Goal: Task Accomplishment & Management: Use online tool/utility

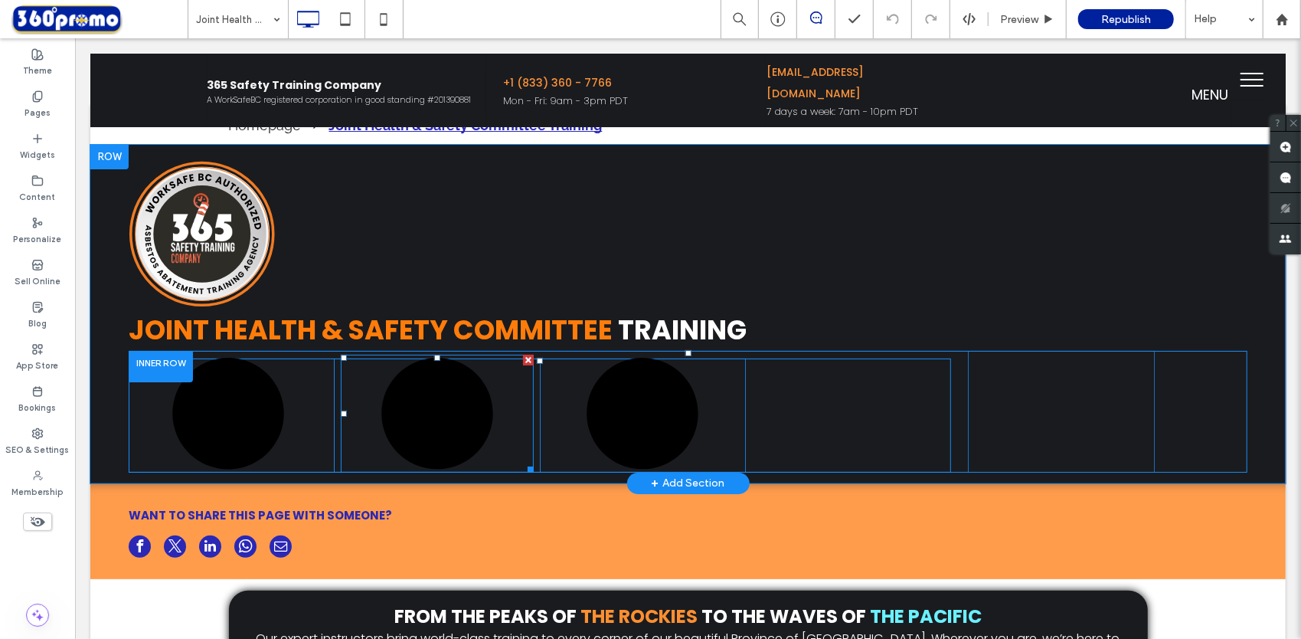
click at [523, 361] on div at bounding box center [527, 359] width 11 height 11
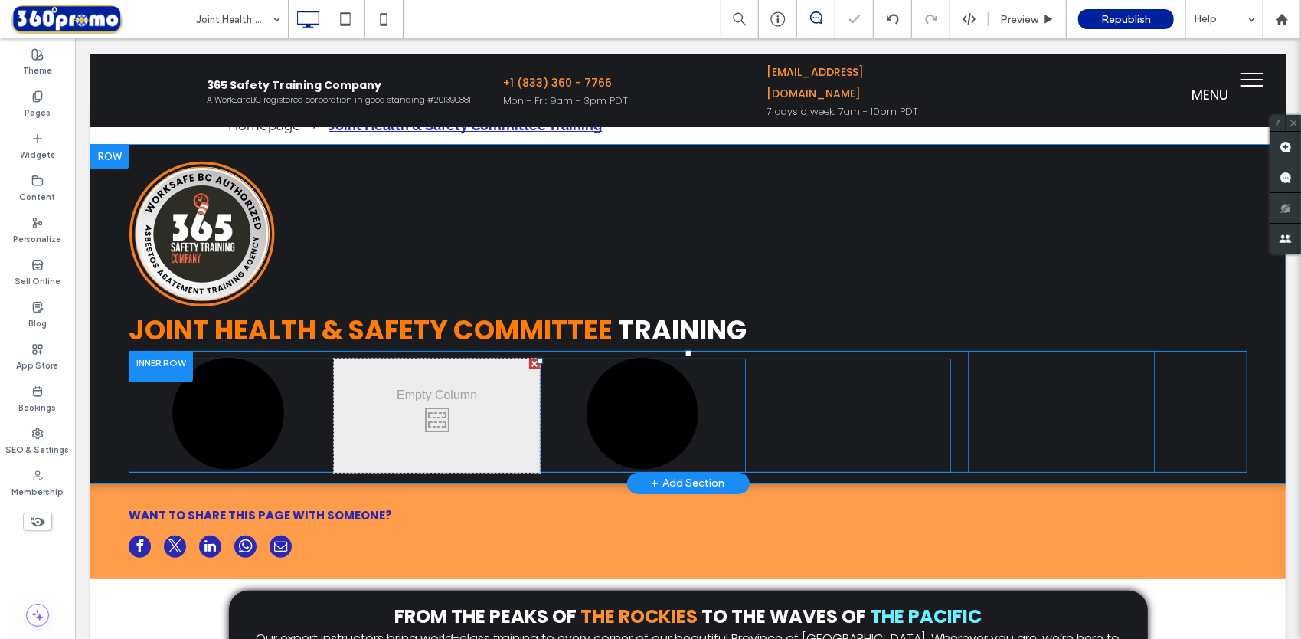
click at [529, 365] on div at bounding box center [533, 363] width 11 height 11
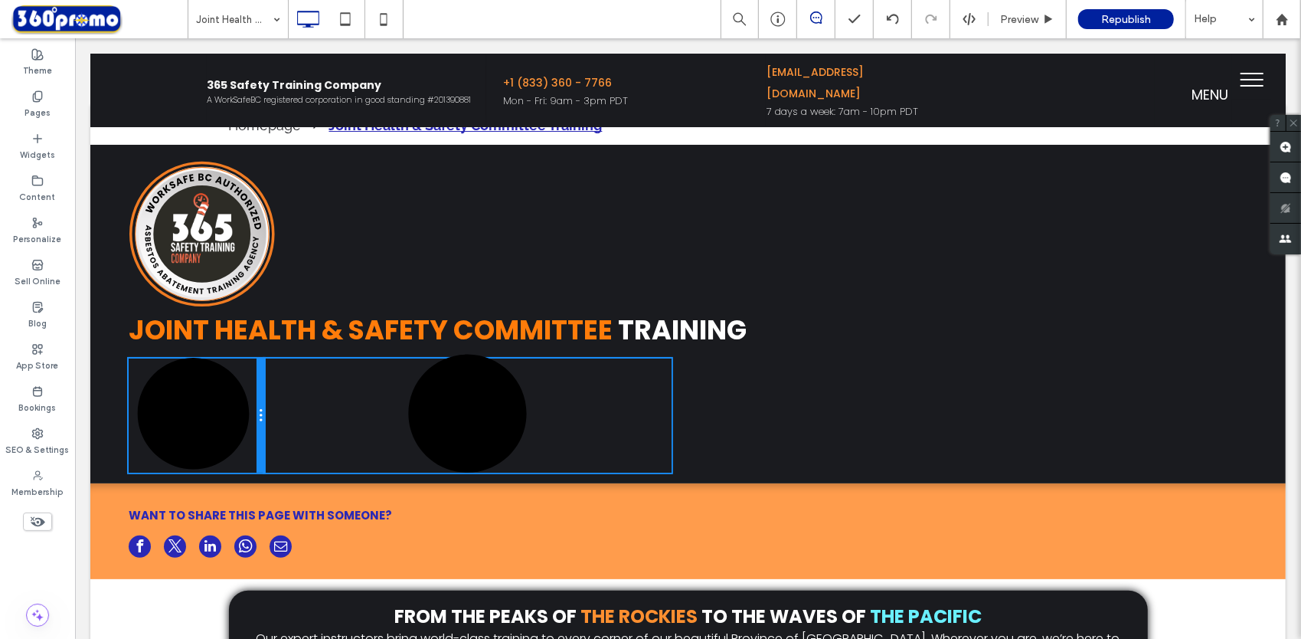
drag, startPoint x: 398, startPoint y: 408, endPoint x: 278, endPoint y: 410, distance: 120.2
click at [278, 410] on div "Click here to view upcoming virtual training across the province Click To Paste…" at bounding box center [539, 415] width 822 height 114
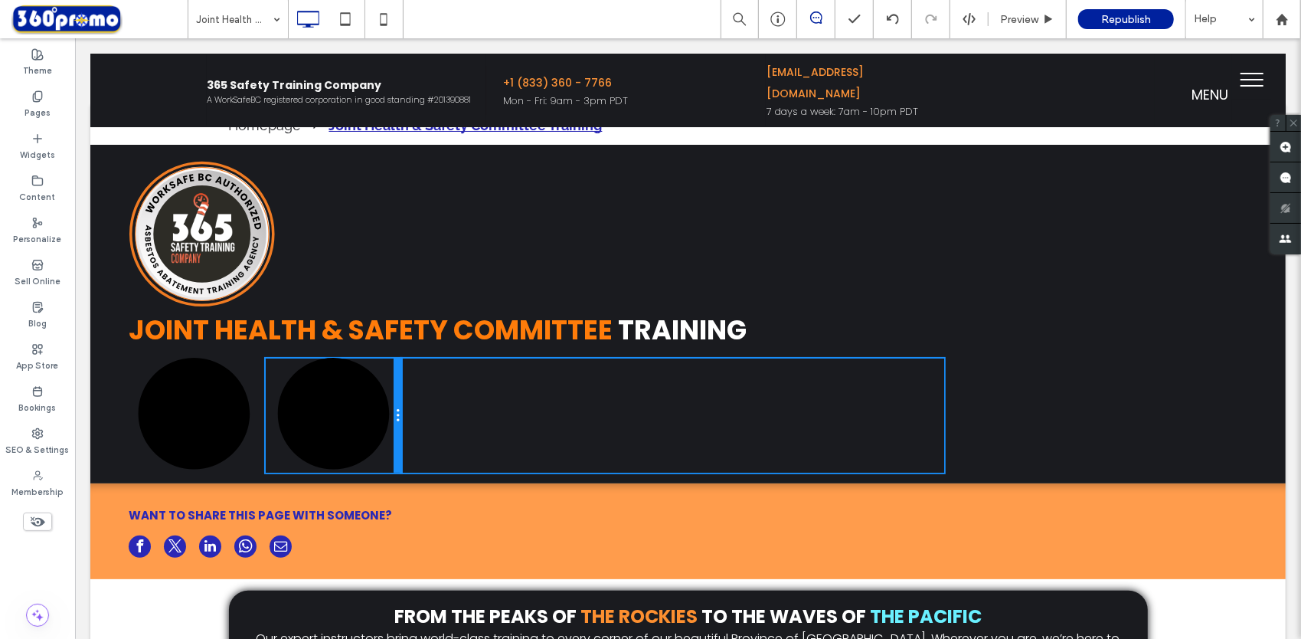
drag, startPoint x: 667, startPoint y: 445, endPoint x: 402, endPoint y: 451, distance: 265.0
click at [402, 451] on div "Click here to view upcoming virtual training across the province Click To Paste…" at bounding box center [539, 415] width 822 height 114
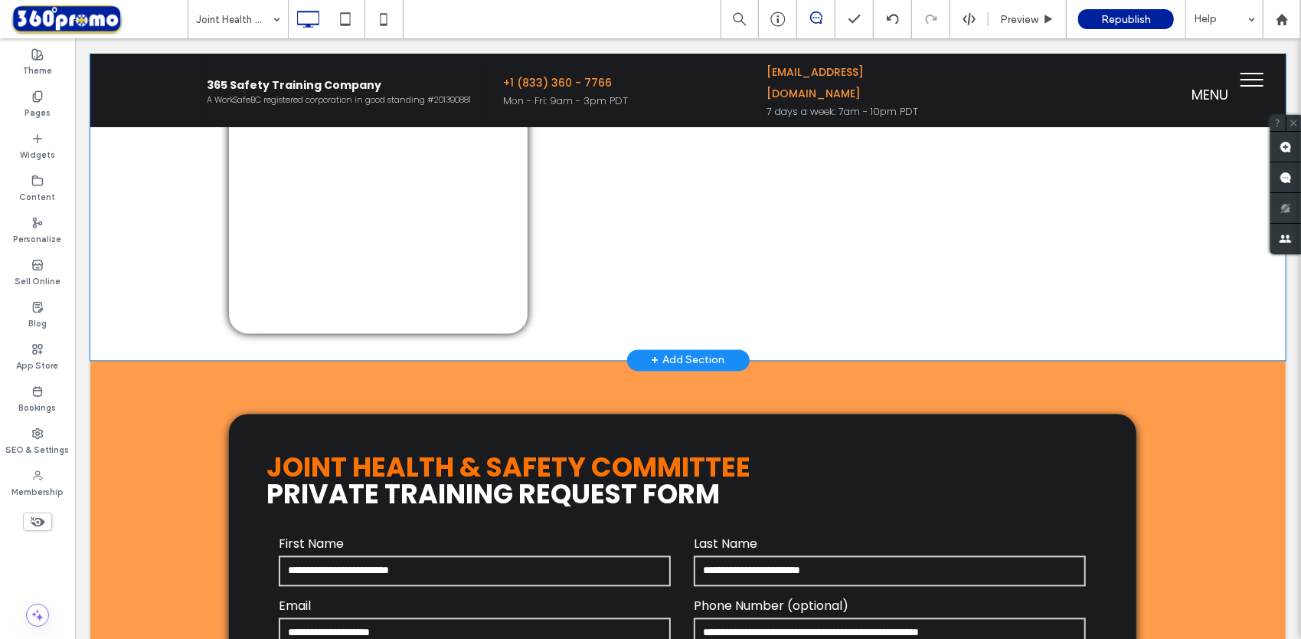
scroll to position [2144, 0]
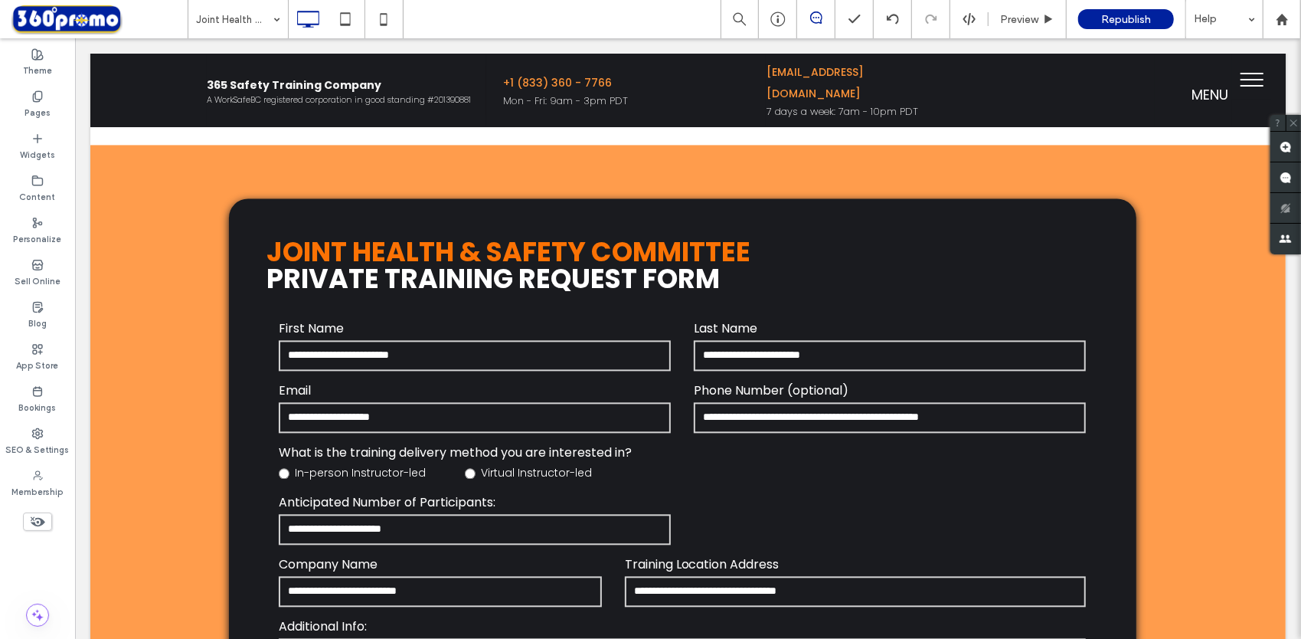
click at [37, 522] on use at bounding box center [38, 522] width 15 height 10
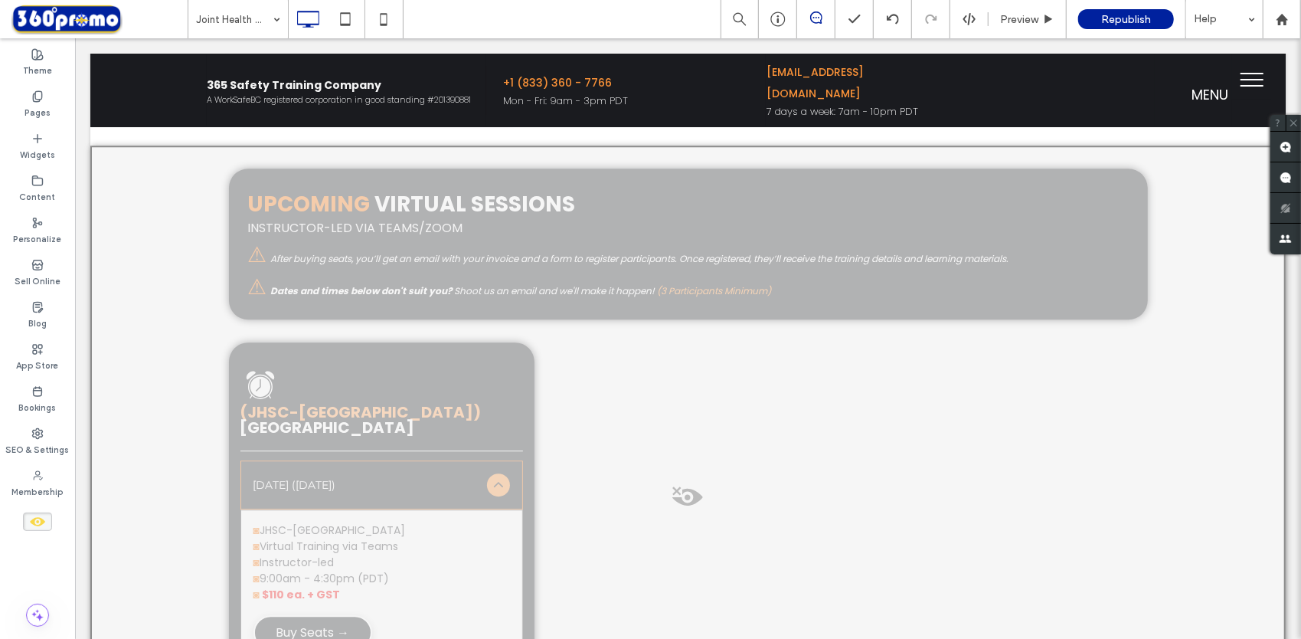
click at [606, 217] on div at bounding box center [687, 522] width 1195 height 755
click at [635, 240] on button "Yes" at bounding box center [627, 236] width 47 height 19
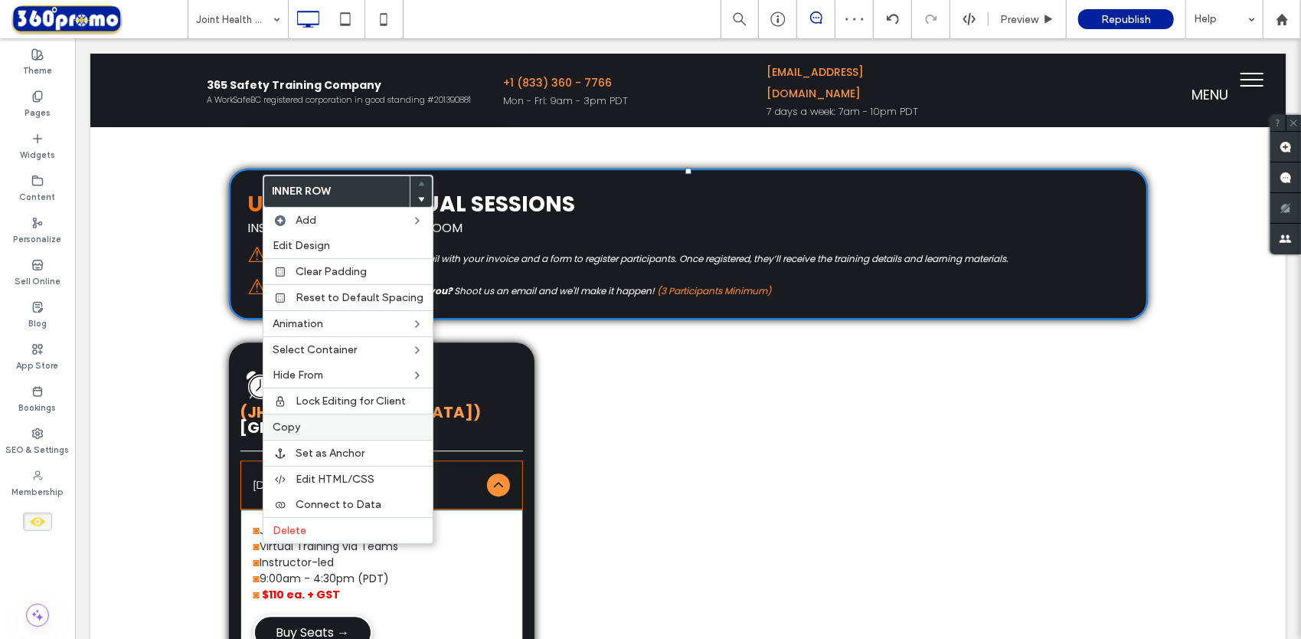
click at [289, 420] on span "Copy" at bounding box center [287, 426] width 28 height 13
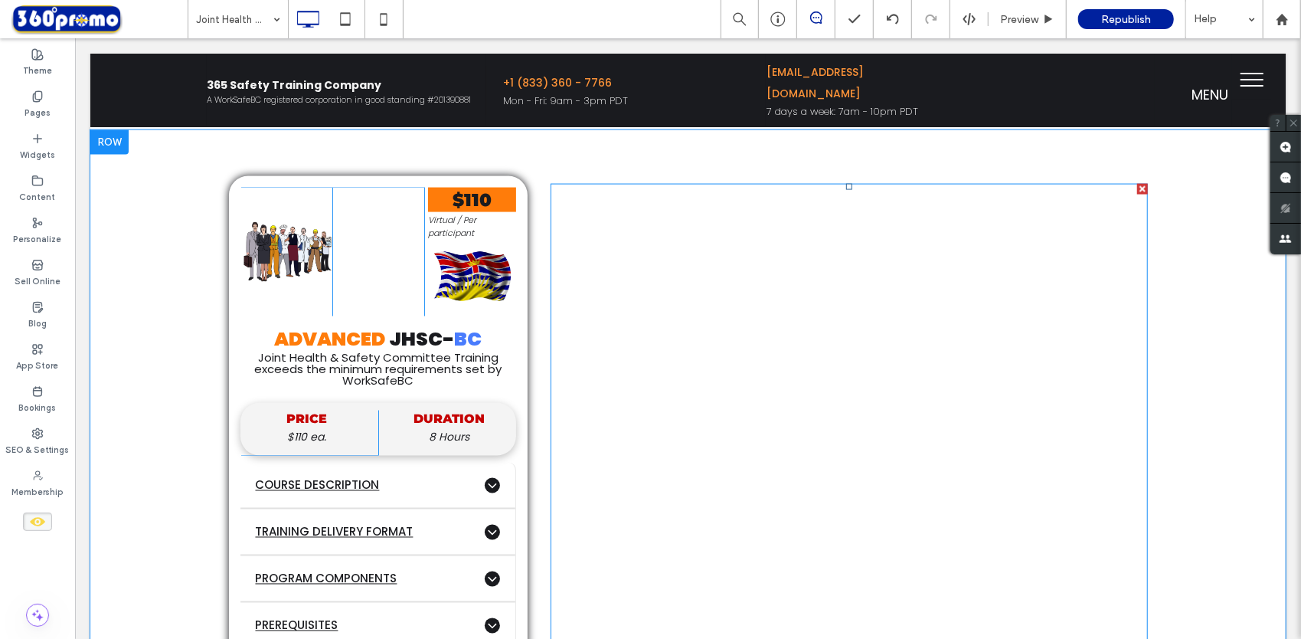
scroll to position [1588, 0]
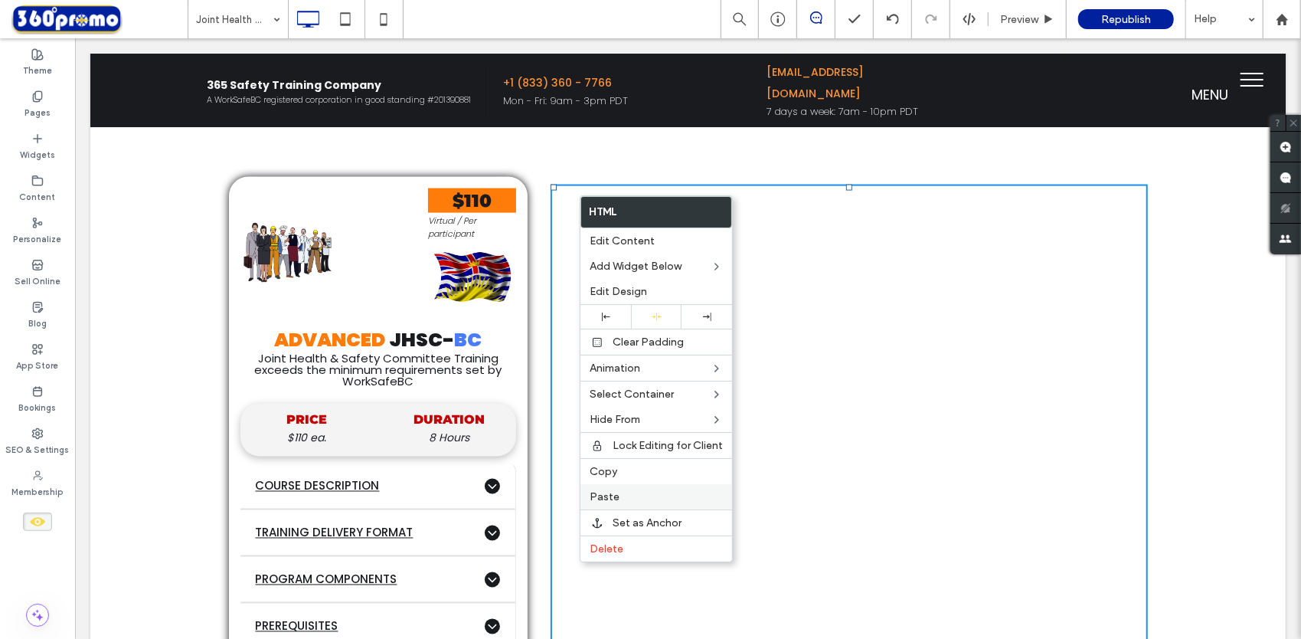
click at [642, 495] on label "Paste" at bounding box center [656, 496] width 133 height 13
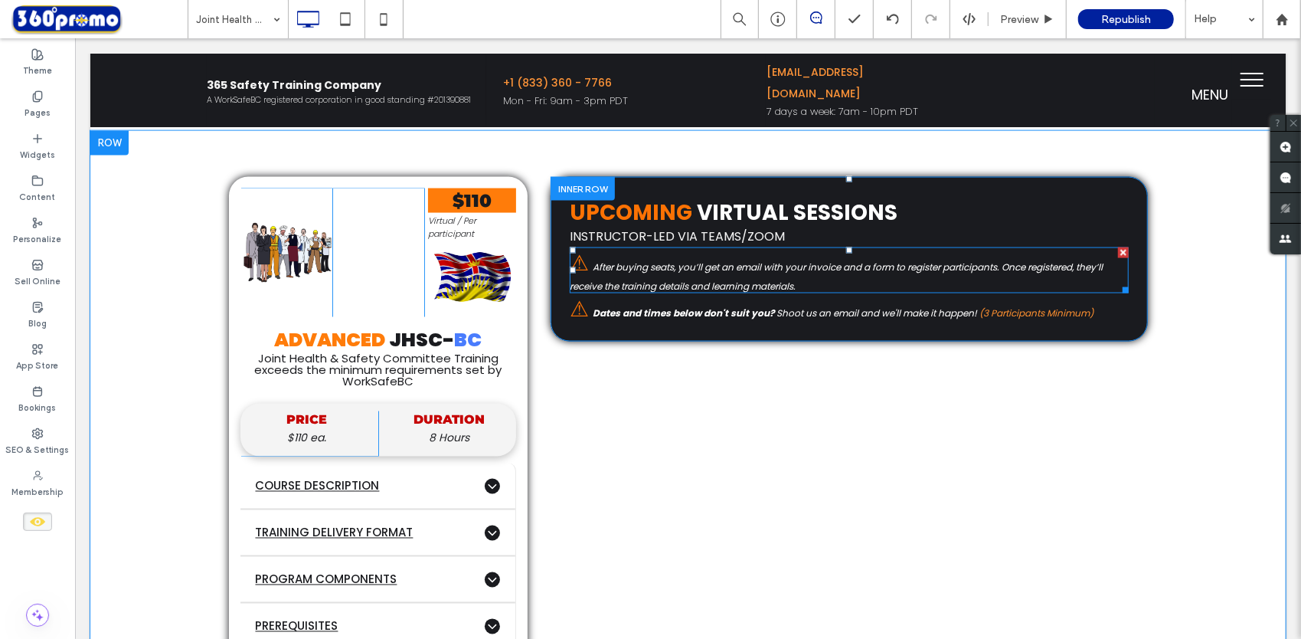
click at [1117, 247] on div at bounding box center [1122, 252] width 11 height 11
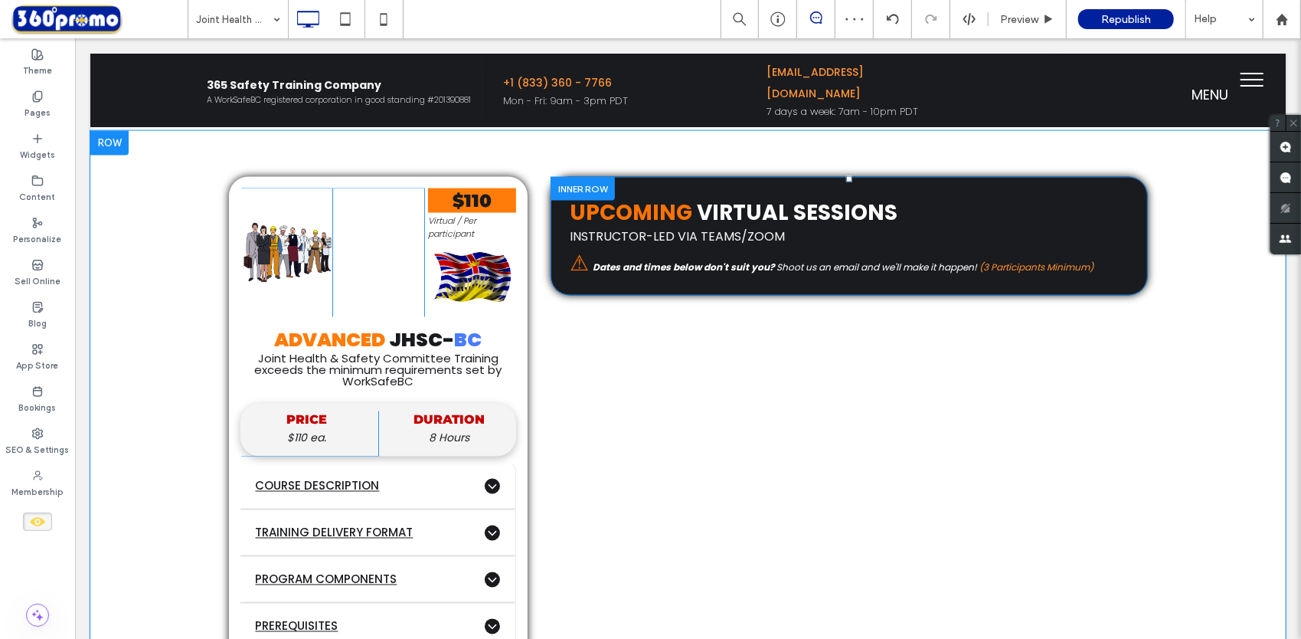
click at [593, 188] on div at bounding box center [582, 188] width 64 height 24
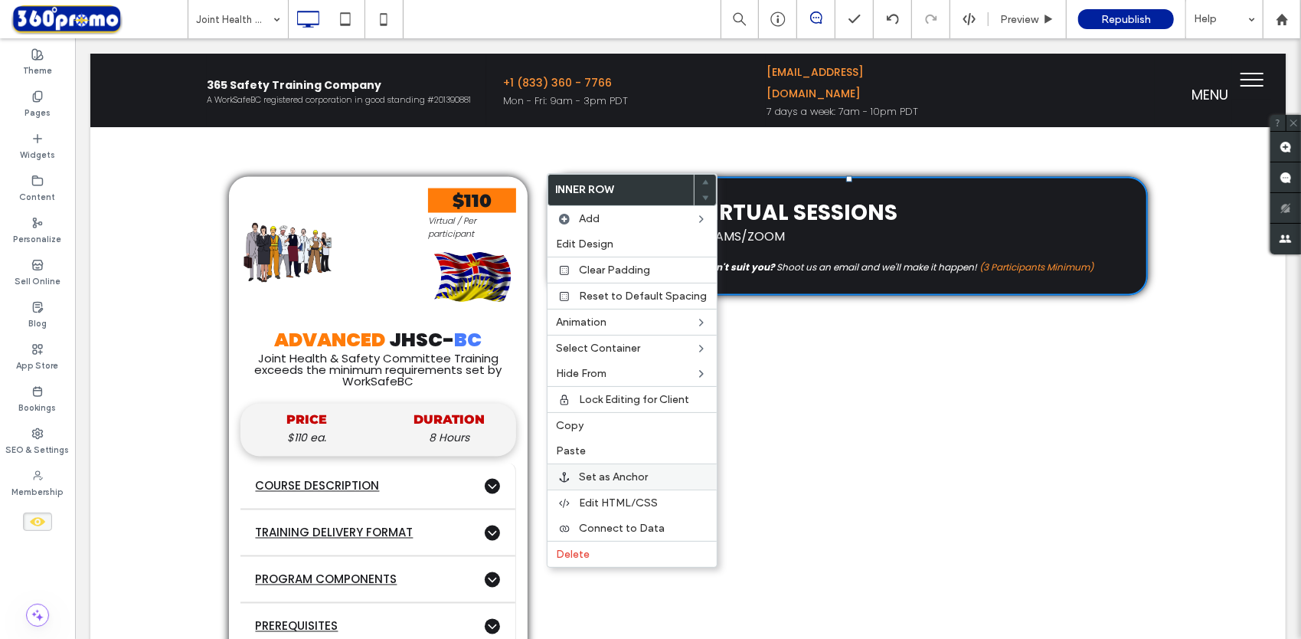
click at [628, 470] on span "Set as Anchor" at bounding box center [614, 476] width 69 height 13
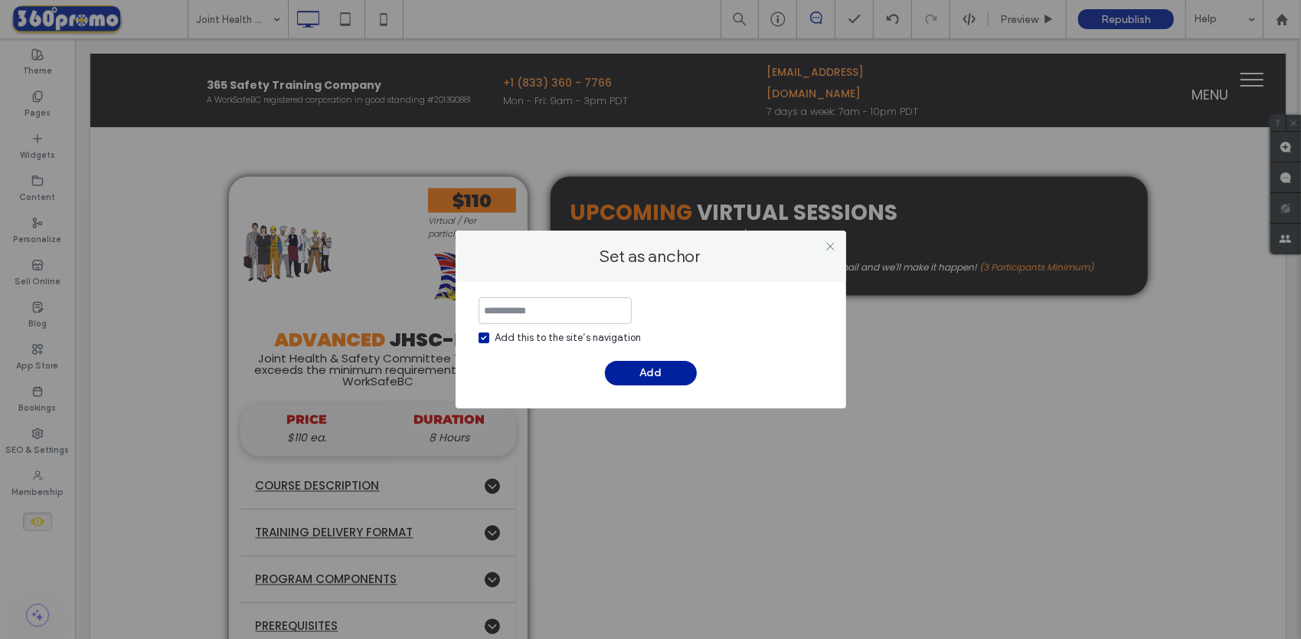
click at [486, 338] on icon at bounding box center [484, 337] width 6 height 5
click at [512, 319] on input at bounding box center [555, 310] width 153 height 27
type input "**********"
click at [659, 371] on button "Add" at bounding box center [651, 373] width 92 height 25
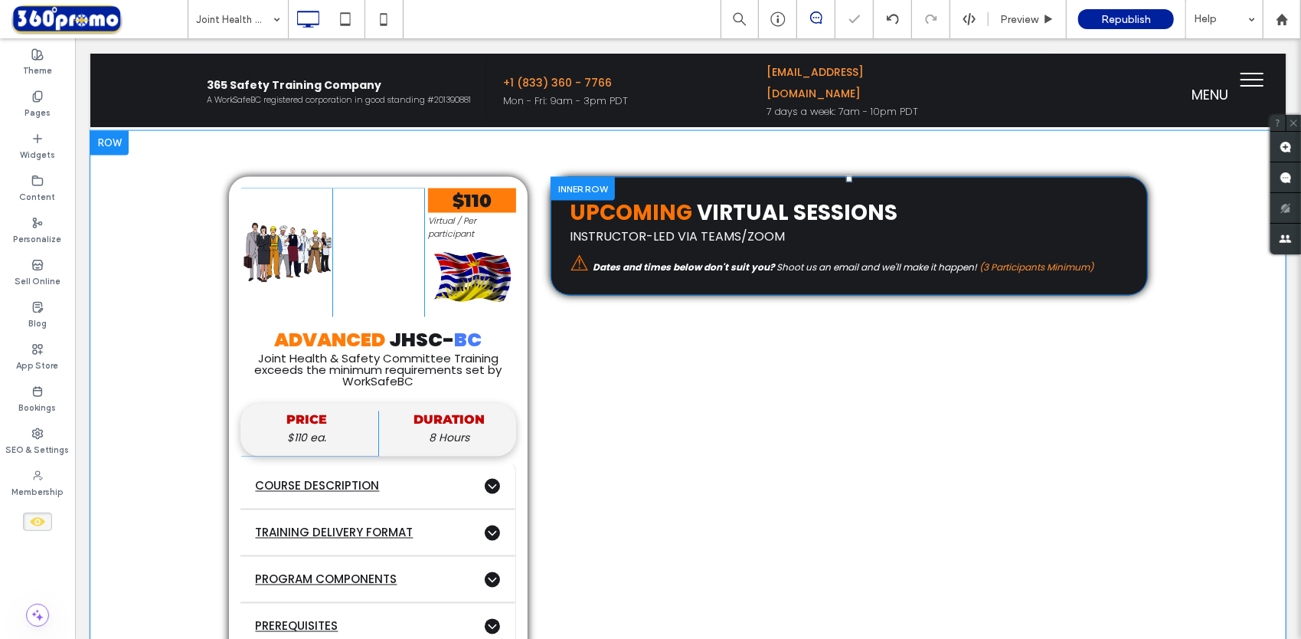
click at [600, 177] on div at bounding box center [582, 188] width 64 height 24
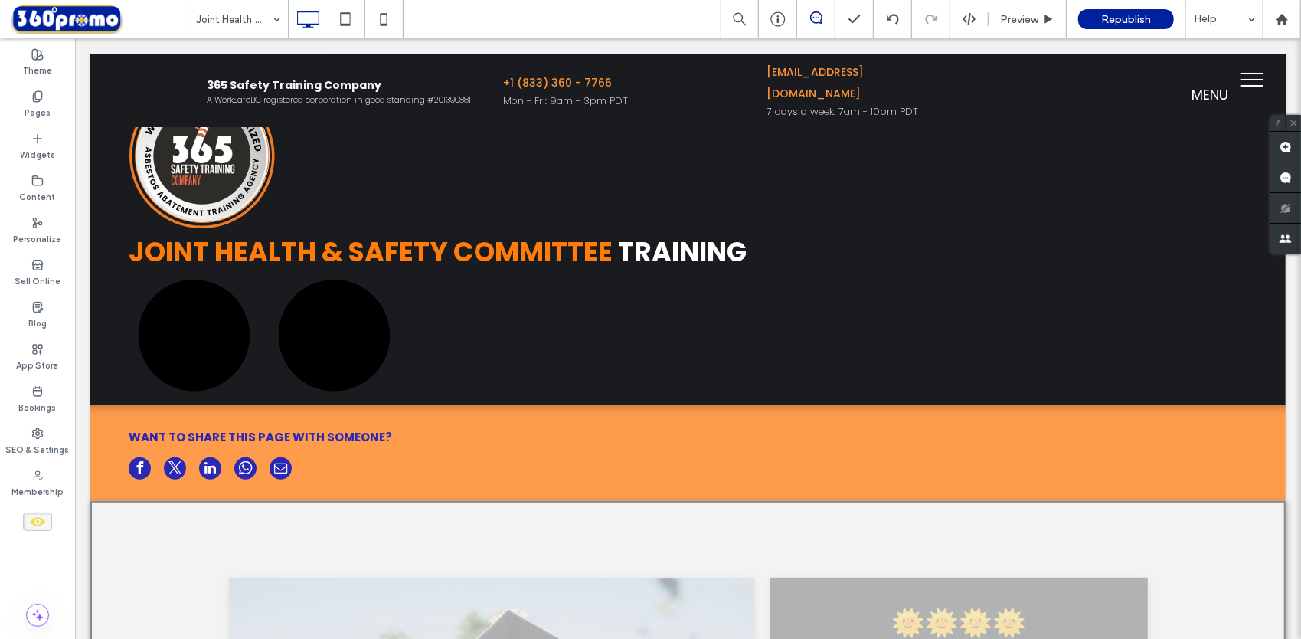
scroll to position [77, 0]
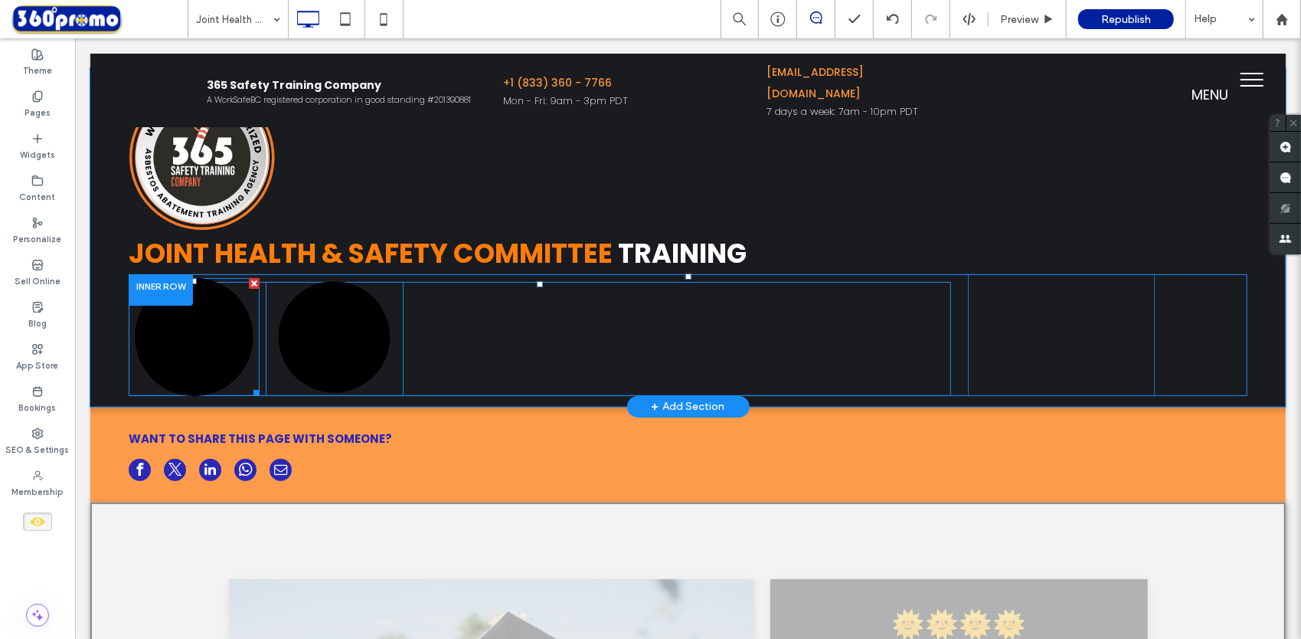
click at [191, 335] on icon at bounding box center [192, 339] width 6 height 8
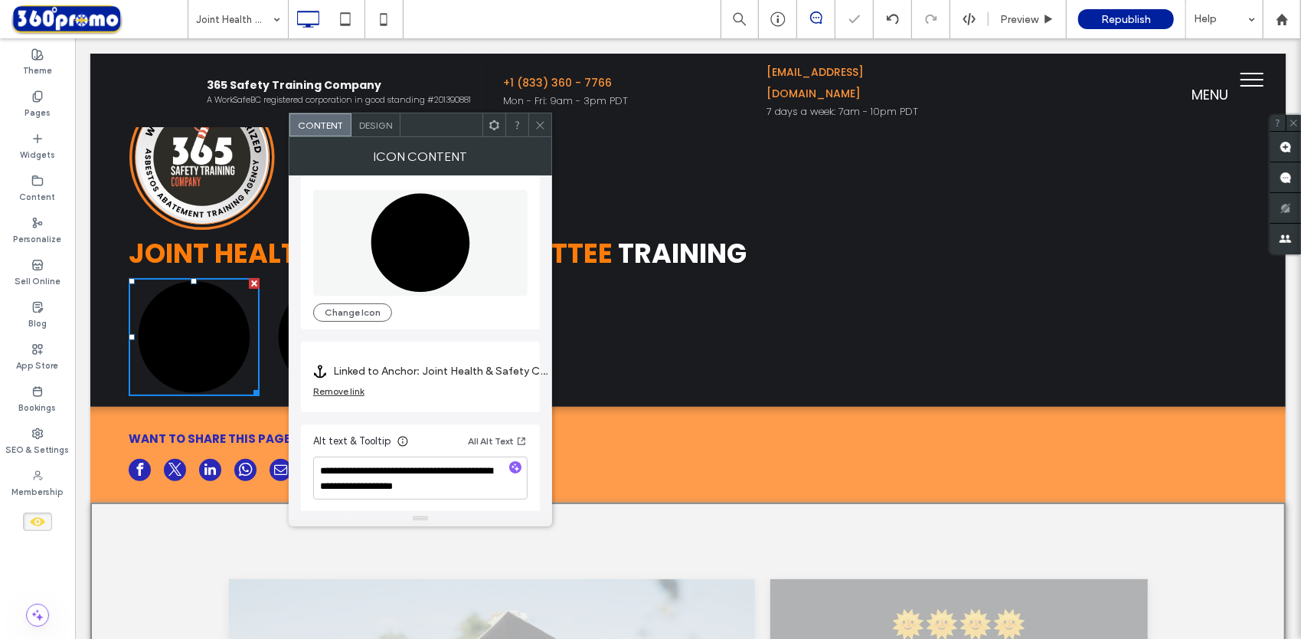
scroll to position [14, 0]
click at [455, 372] on label "Linked to Anchor: Joint Health & Safety Committee Training#Upcoming Virtual Tra…" at bounding box center [440, 370] width 214 height 28
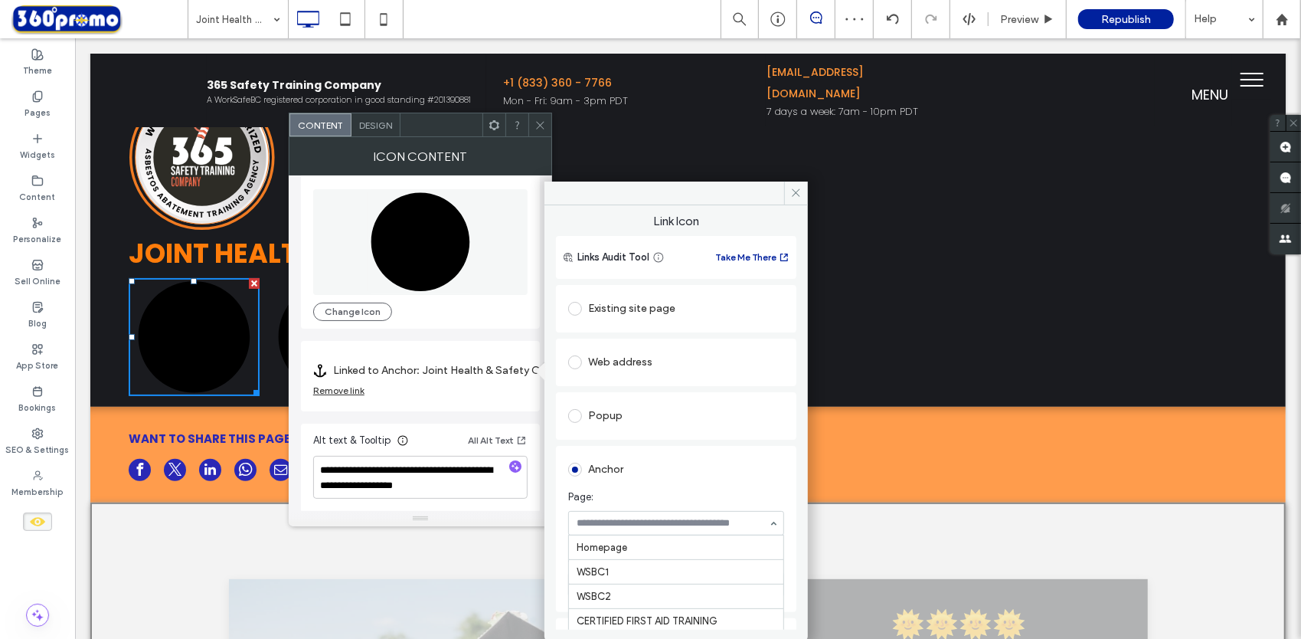
scroll to position [413, 0]
click at [714, 521] on input at bounding box center [672, 523] width 191 height 11
click at [749, 475] on div "Anchor" at bounding box center [676, 469] width 216 height 25
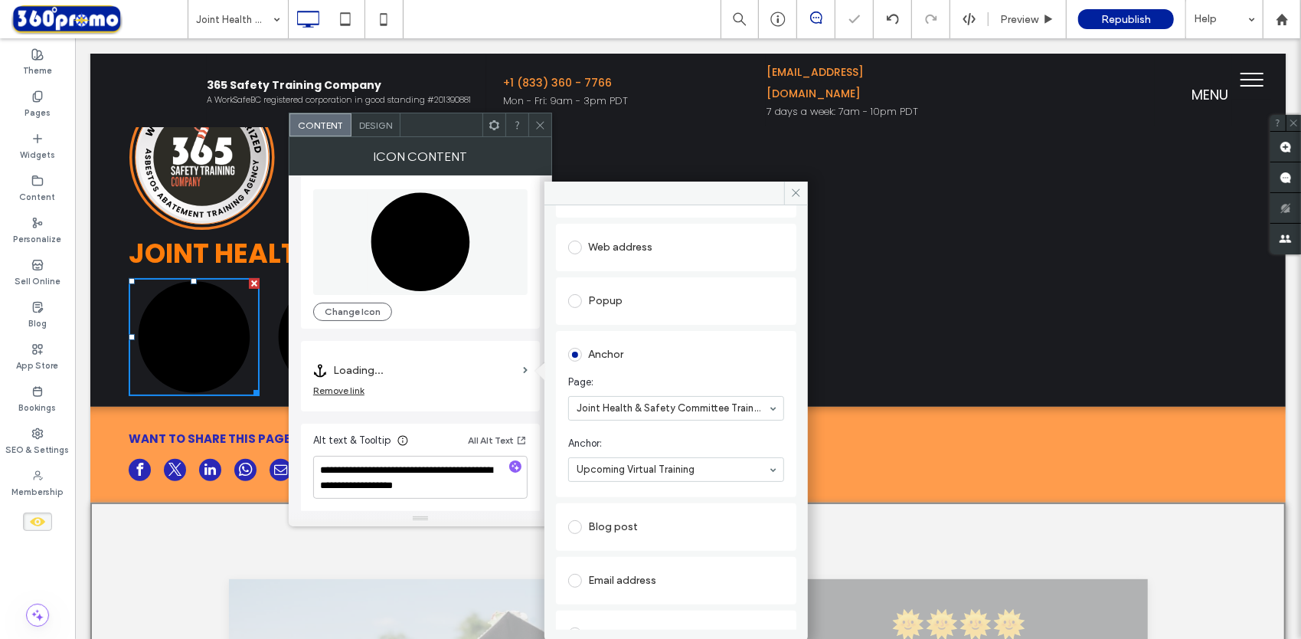
scroll to position [153, 0]
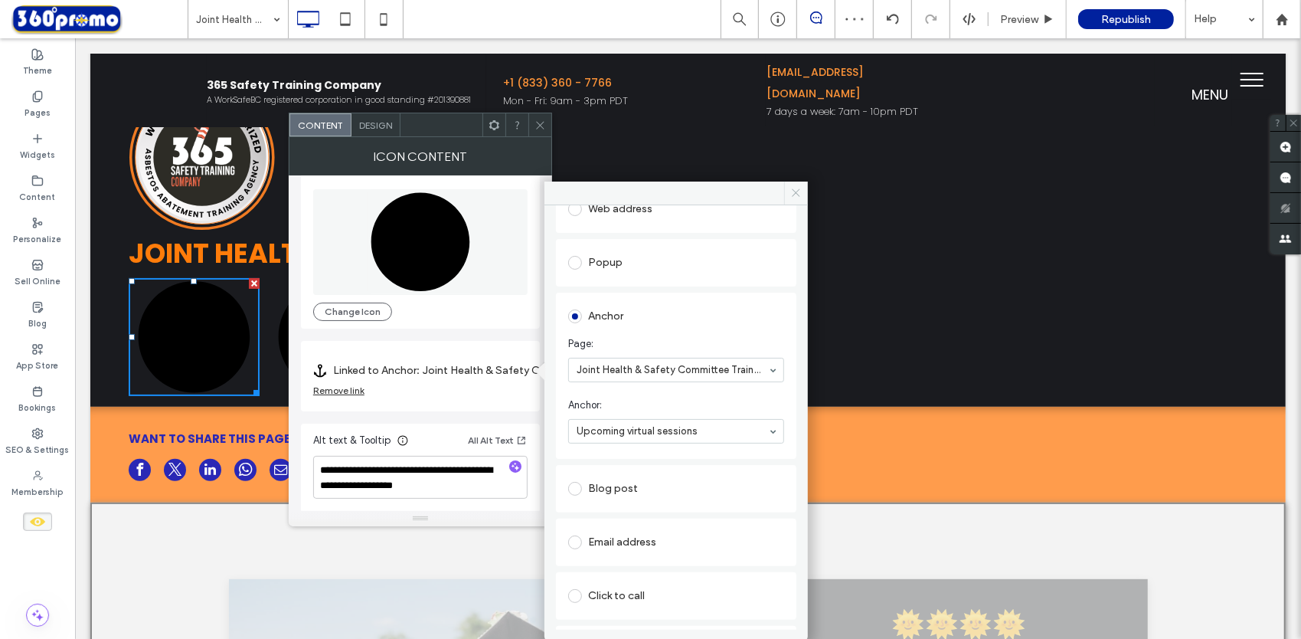
click at [797, 191] on icon at bounding box center [795, 192] width 11 height 11
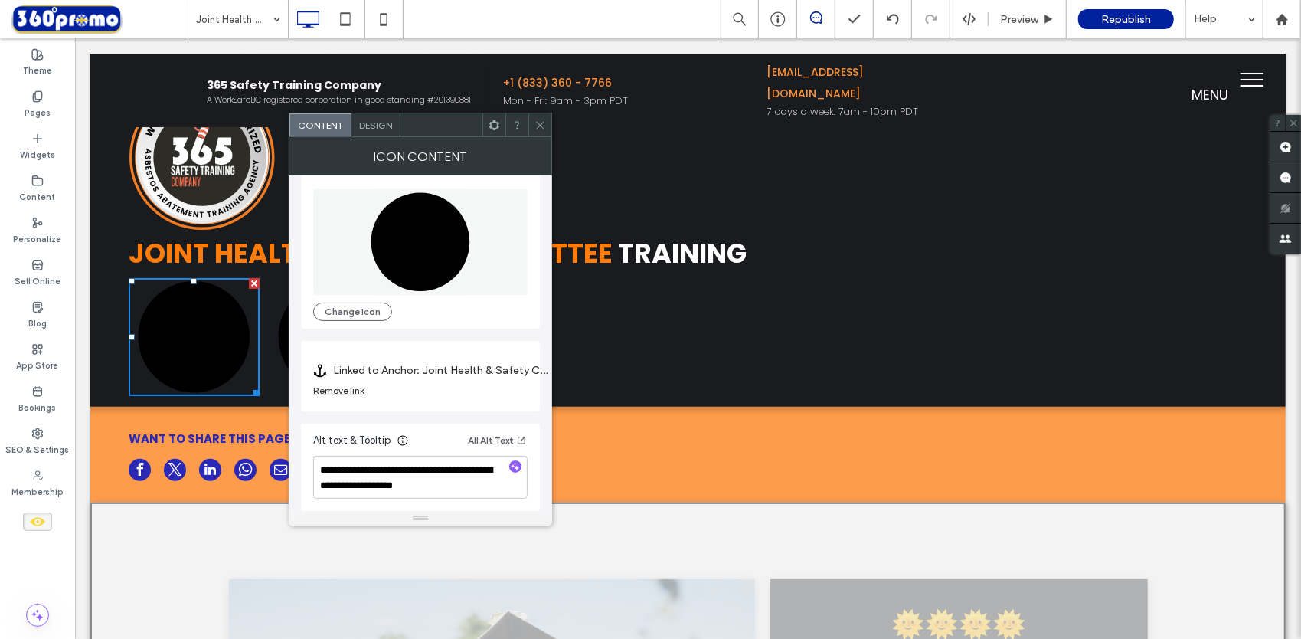
click at [540, 129] on icon at bounding box center [540, 124] width 11 height 11
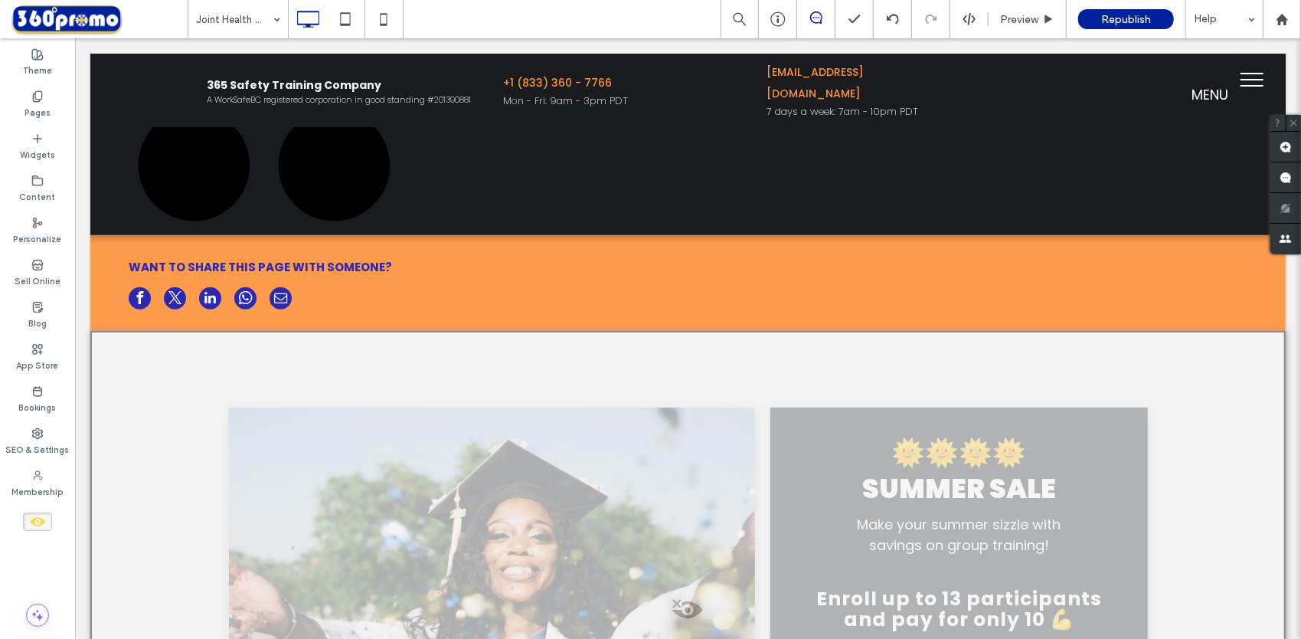
scroll to position [459, 0]
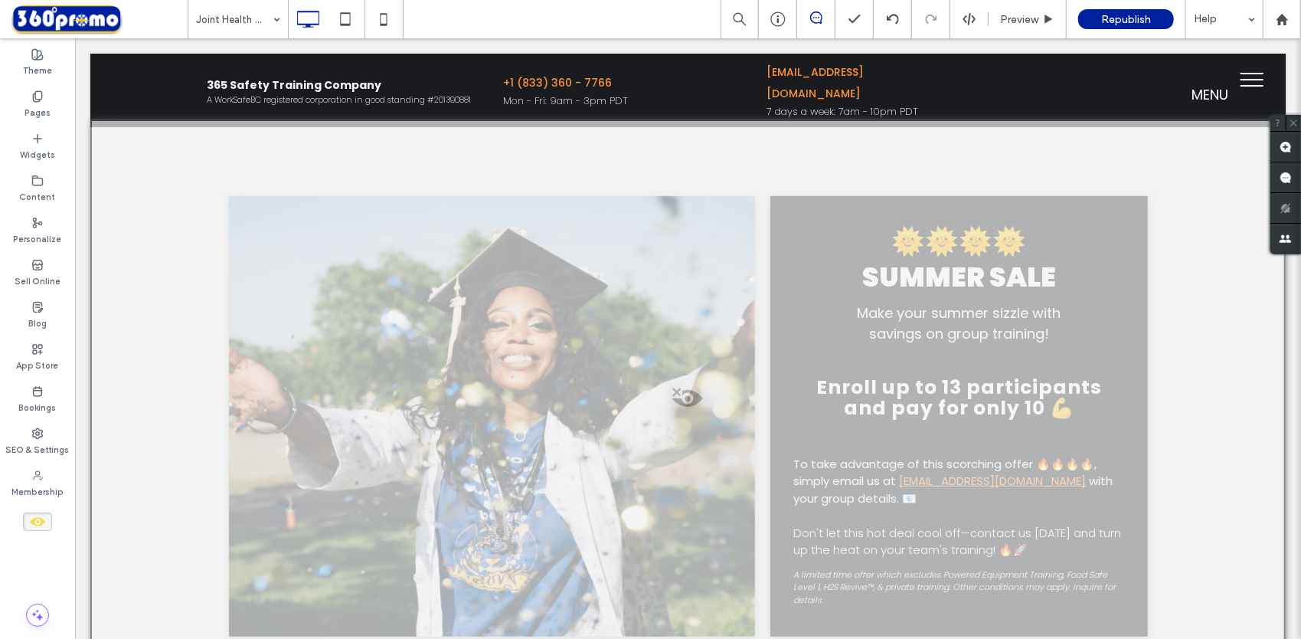
click at [38, 523] on icon at bounding box center [37, 521] width 17 height 17
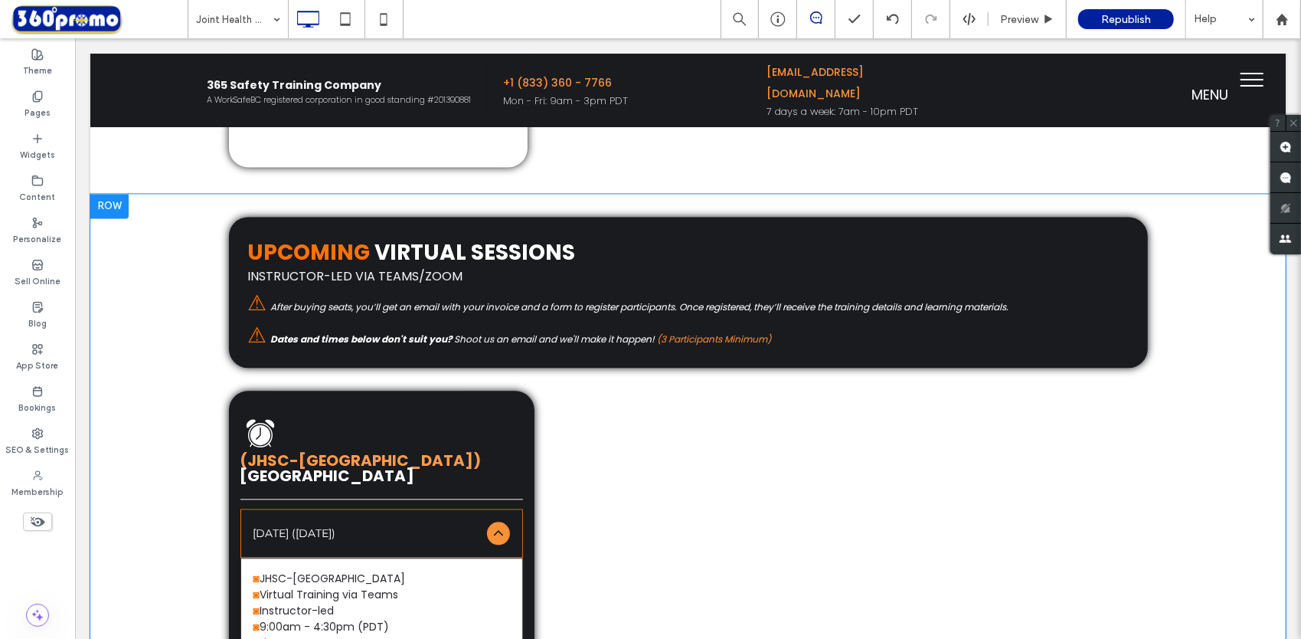
scroll to position [2221, 0]
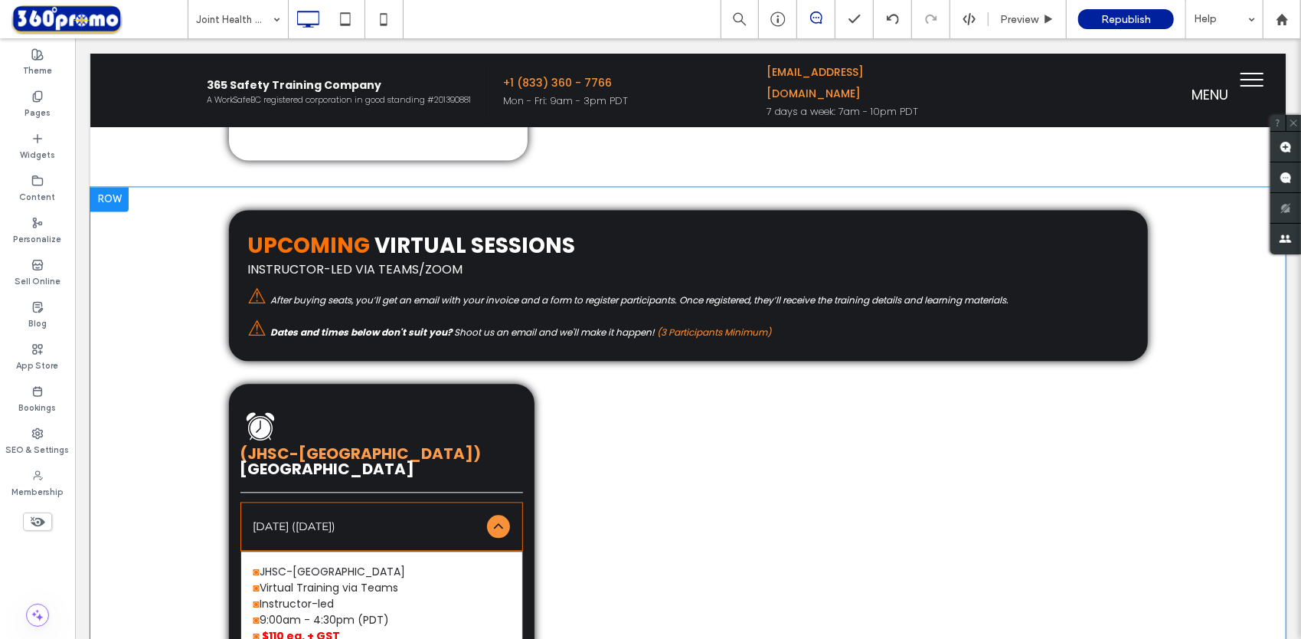
click at [113, 196] on div at bounding box center [109, 198] width 38 height 25
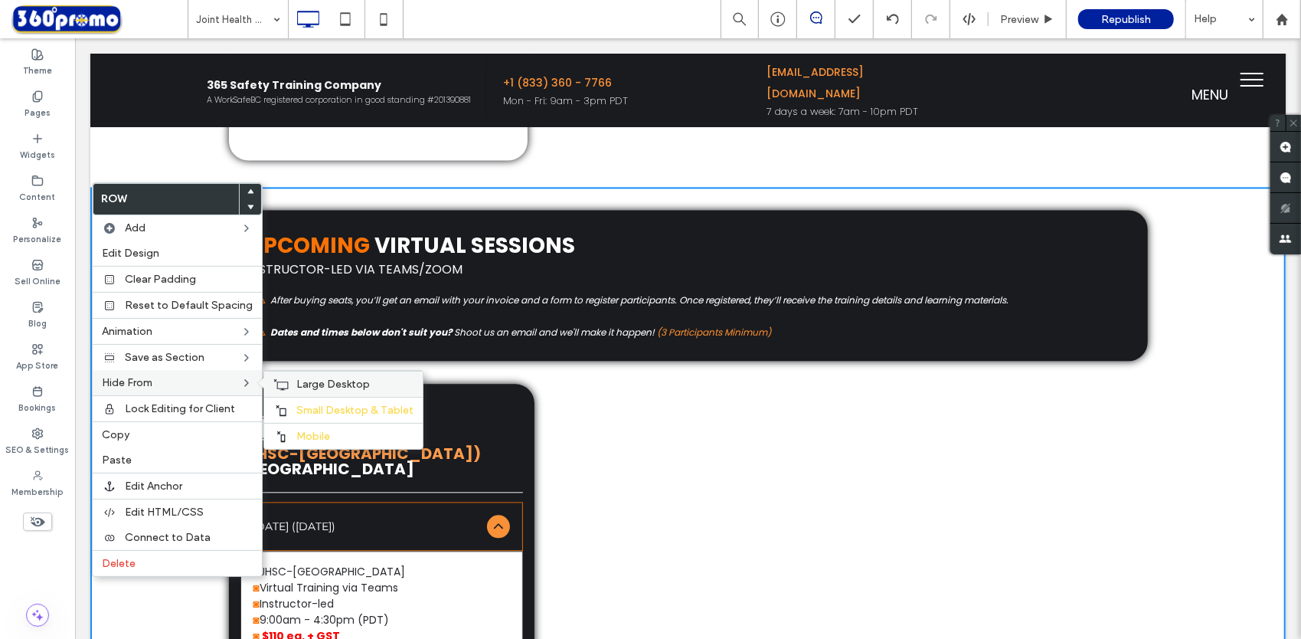
click at [279, 384] on use at bounding box center [281, 384] width 15 height 11
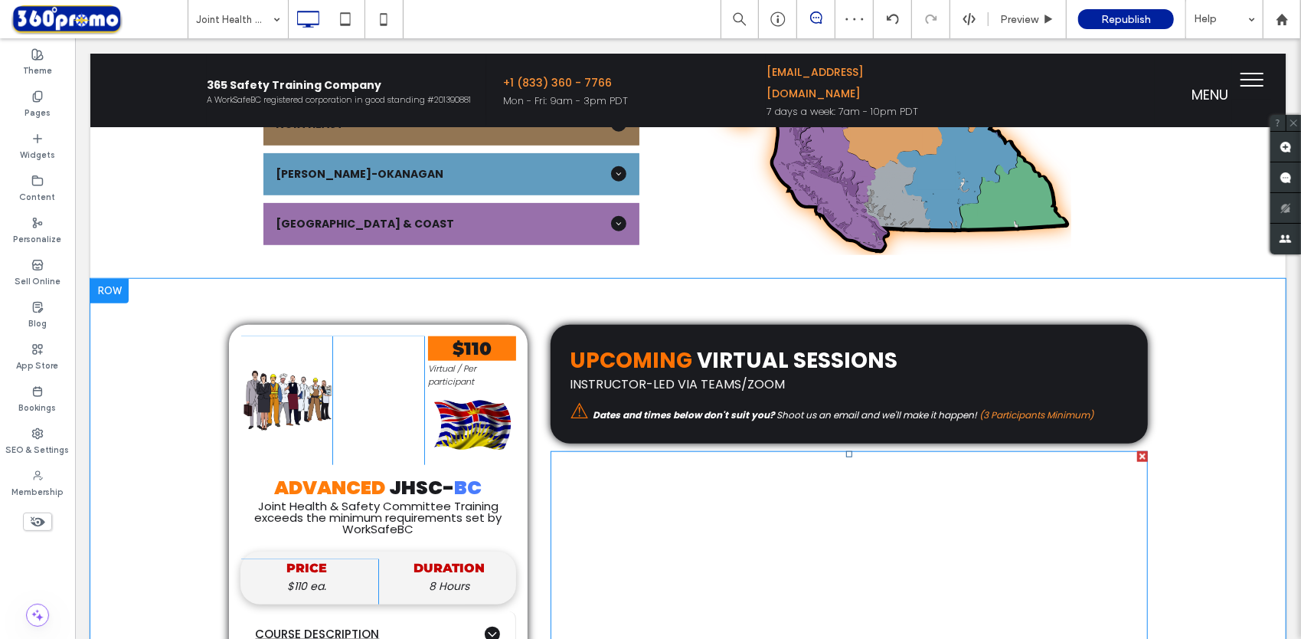
scroll to position [842, 0]
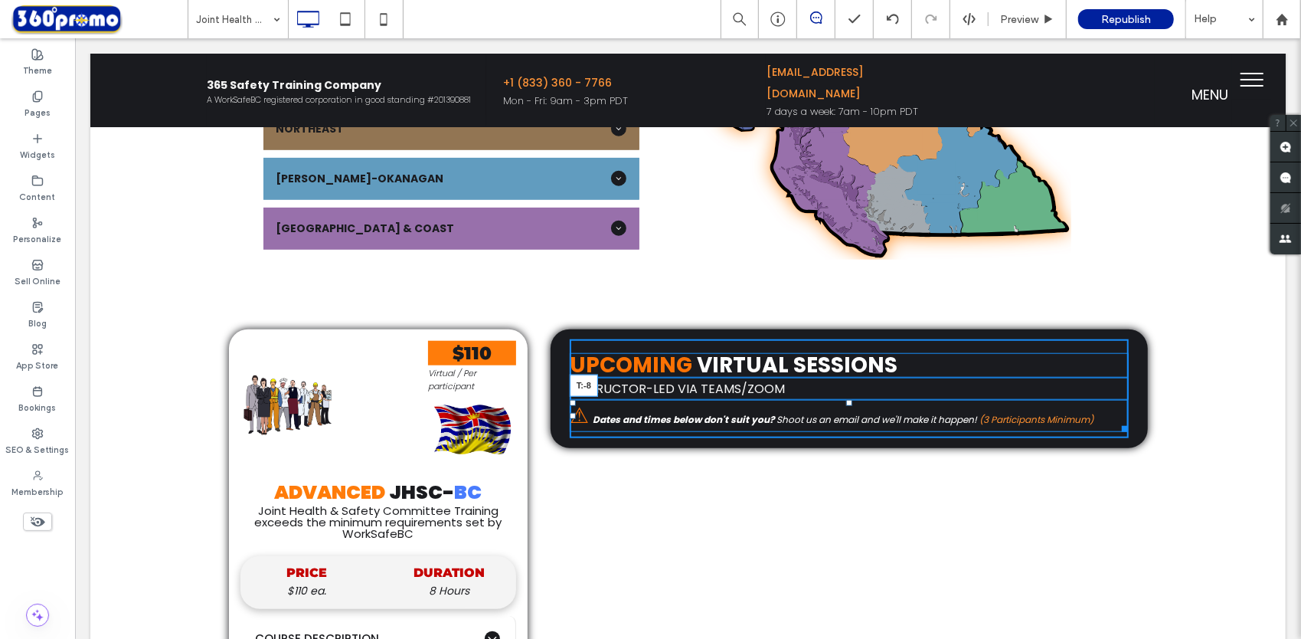
drag, startPoint x: 843, startPoint y: 394, endPoint x: 836, endPoint y: 359, distance: 35.9
click at [836, 359] on div "UPCOMING VIRTUAL SESSIONS INSTRUCTOR-LED VIA TEAMS/ZOOM ⚠ Dates and times below…" at bounding box center [848, 387] width 559 height 99
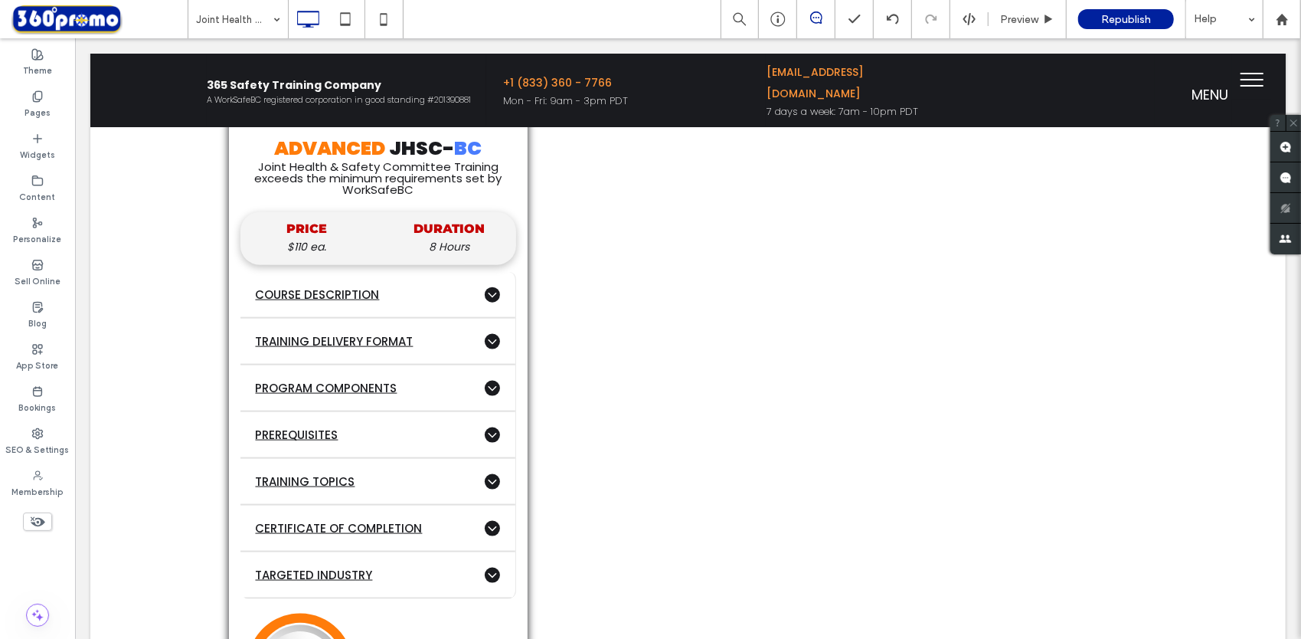
scroll to position [1225, 0]
